Goal: Check status: Check status

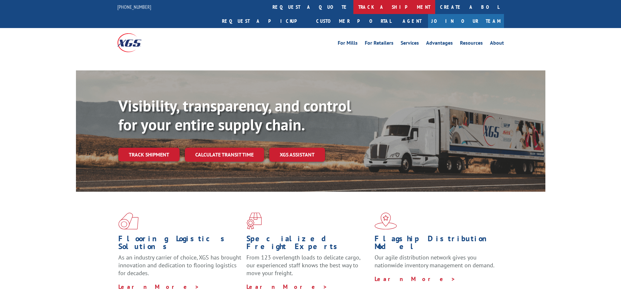
click at [353, 7] on link "track a shipment" at bounding box center [394, 7] width 82 height 14
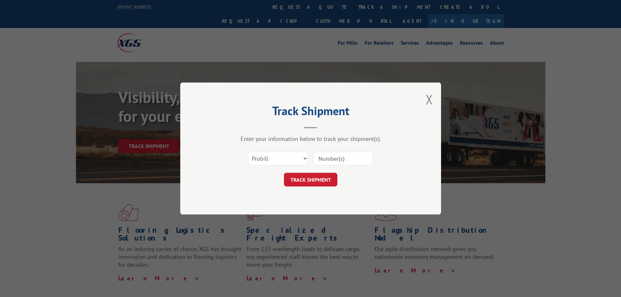
click at [282, 160] on select "Select category... Probill BOL PO" at bounding box center [278, 159] width 60 height 14
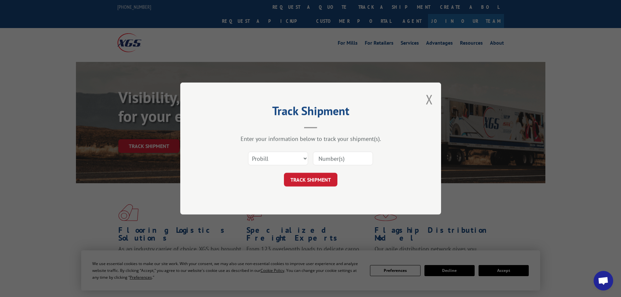
select select "po"
click at [248, 152] on select "Select category... Probill BOL PO" at bounding box center [278, 159] width 60 height 14
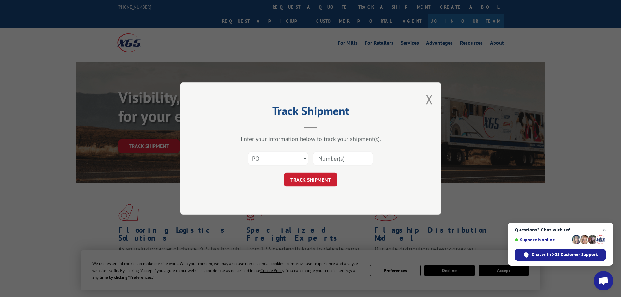
click at [351, 155] on input at bounding box center [343, 159] width 60 height 14
type input "89501265"
click at [284, 173] on button "TRACK SHIPMENT" at bounding box center [310, 180] width 53 height 14
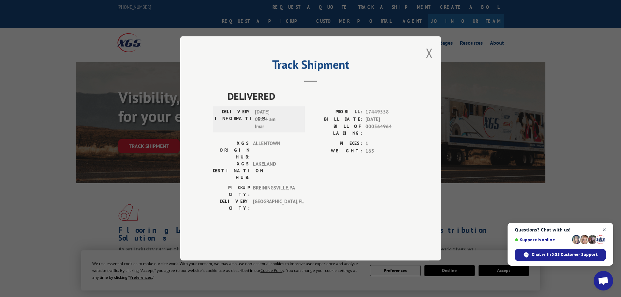
click at [605, 229] on span "Open chat" at bounding box center [605, 230] width 8 height 8
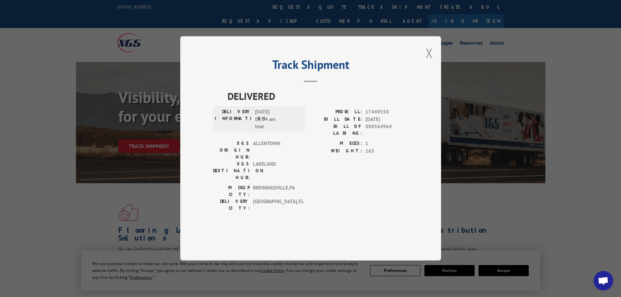
click at [429, 62] on button "Close modal" at bounding box center [429, 52] width 7 height 17
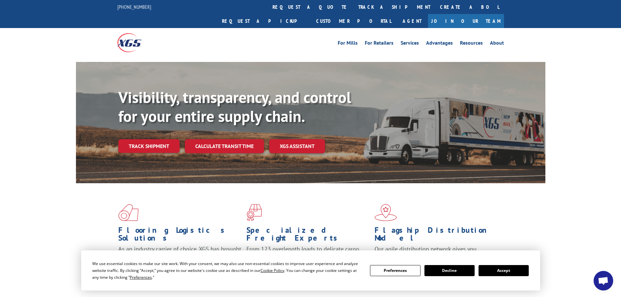
click at [506, 271] on button "Accept" at bounding box center [504, 270] width 50 height 11
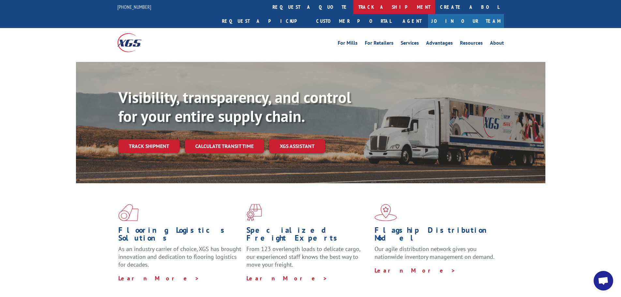
click at [353, 8] on link "track a shipment" at bounding box center [394, 7] width 82 height 14
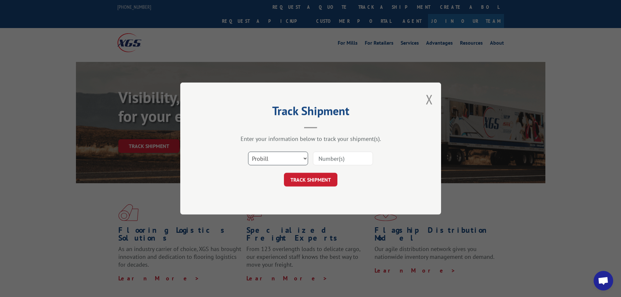
click at [273, 160] on select "Select category... Probill BOL PO" at bounding box center [278, 159] width 60 height 14
select select "po"
click at [248, 152] on select "Select category... Probill BOL PO" at bounding box center [278, 159] width 60 height 14
click at [350, 158] on input at bounding box center [343, 159] width 60 height 14
type input "89501265"
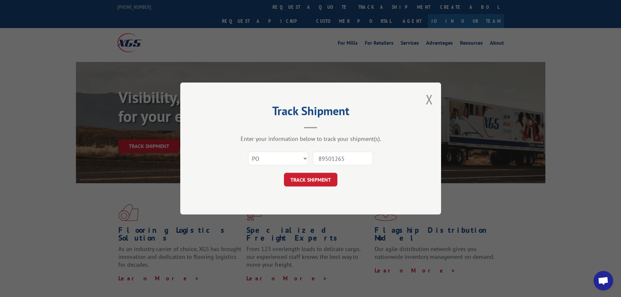
click at [284, 173] on button "TRACK SHIPMENT" at bounding box center [310, 180] width 53 height 14
